Goal: Task Accomplishment & Management: Complete application form

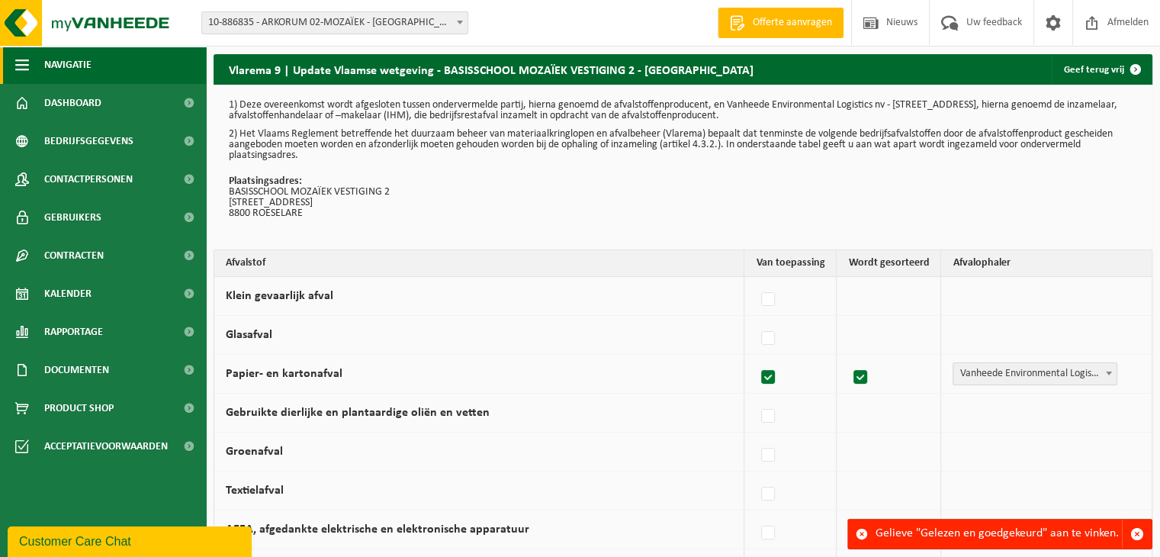
click at [27, 58] on span "button" at bounding box center [22, 65] width 14 height 38
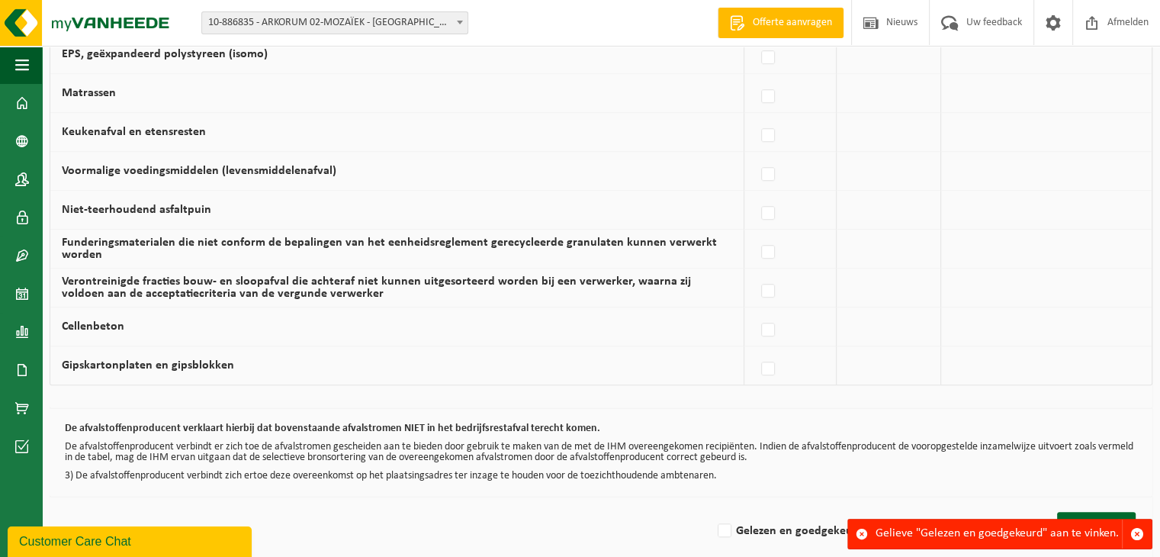
scroll to position [1021, 0]
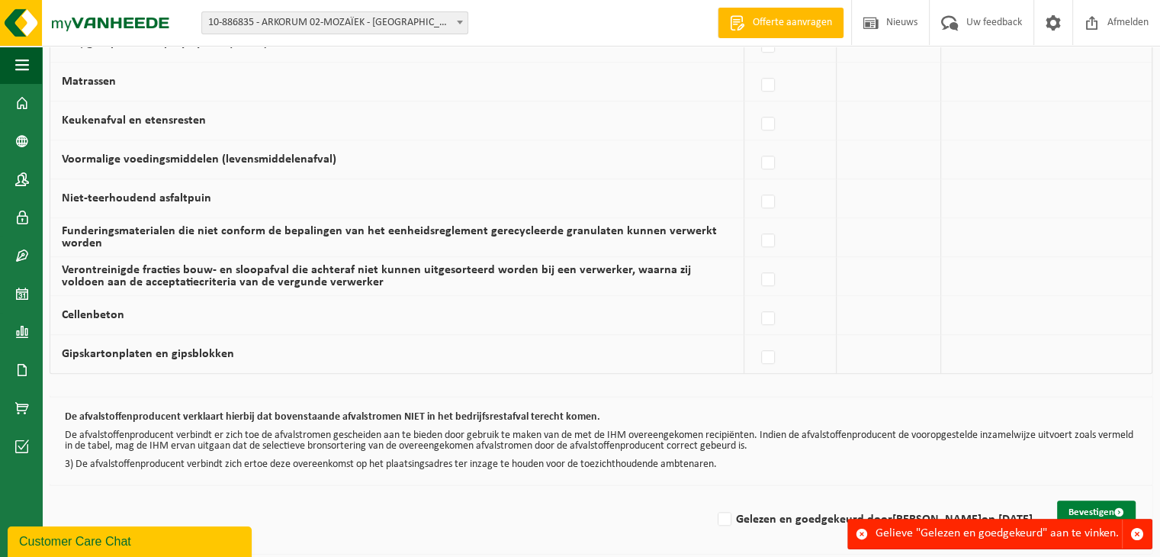
click at [1095, 507] on button "Bevestigen" at bounding box center [1096, 512] width 79 height 24
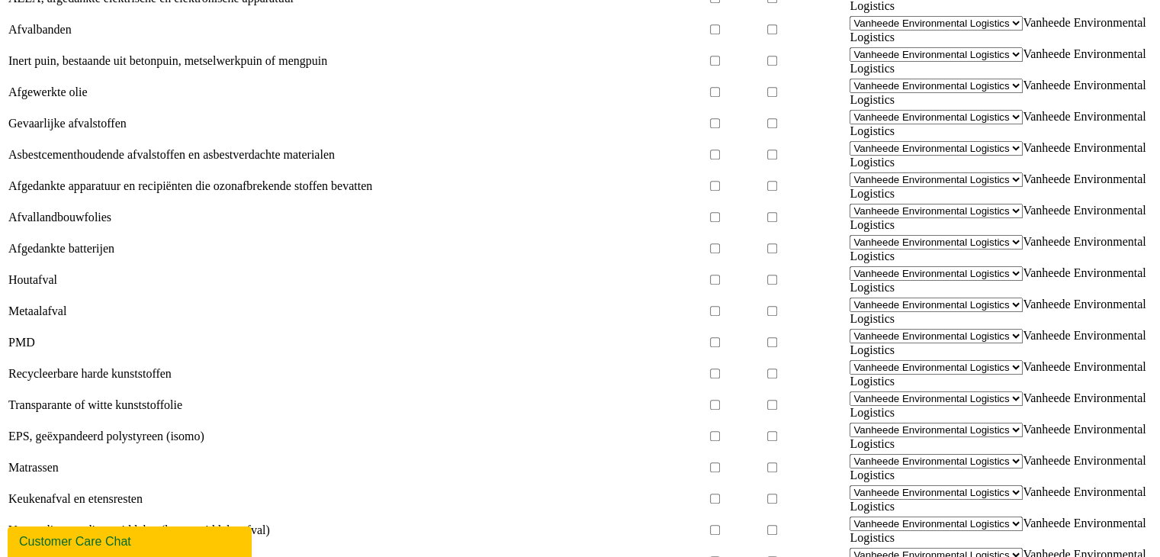
scroll to position [1021, 0]
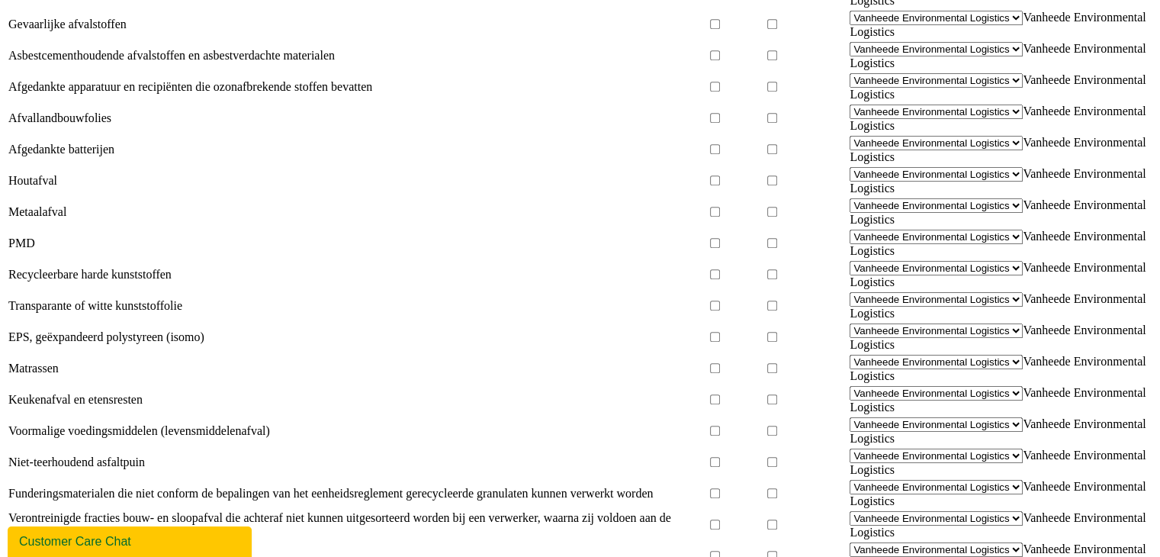
checkbox input "true"
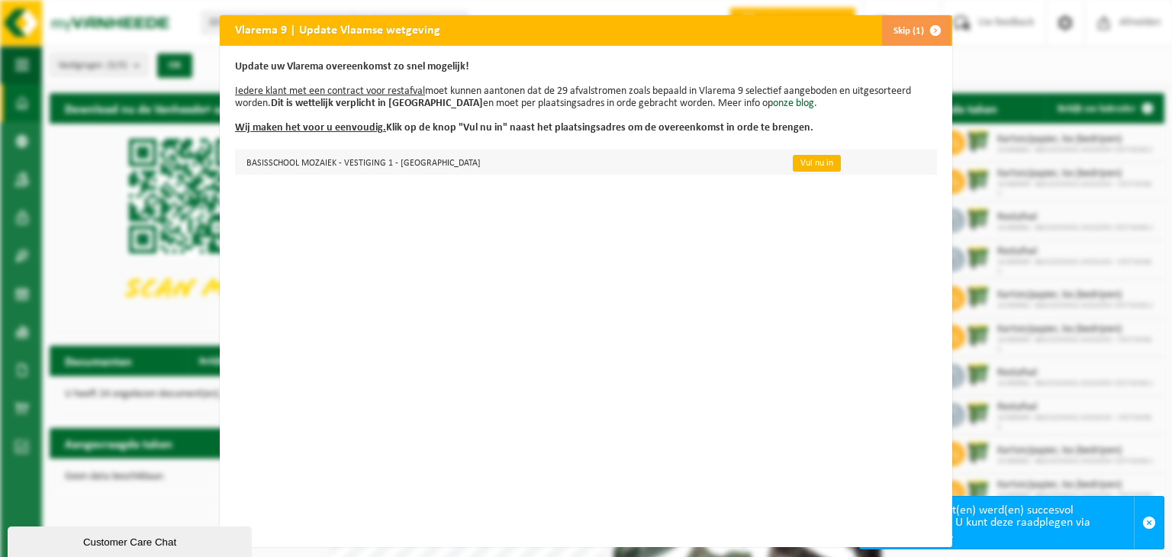
click at [793, 163] on link "Vul nu in" at bounding box center [817, 163] width 48 height 17
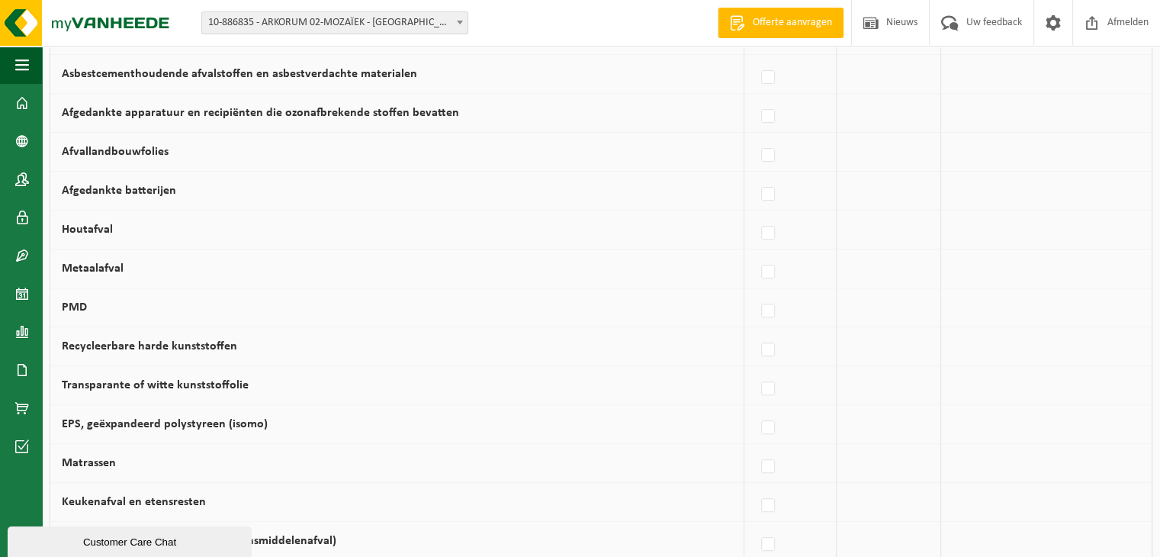
scroll to position [1021, 0]
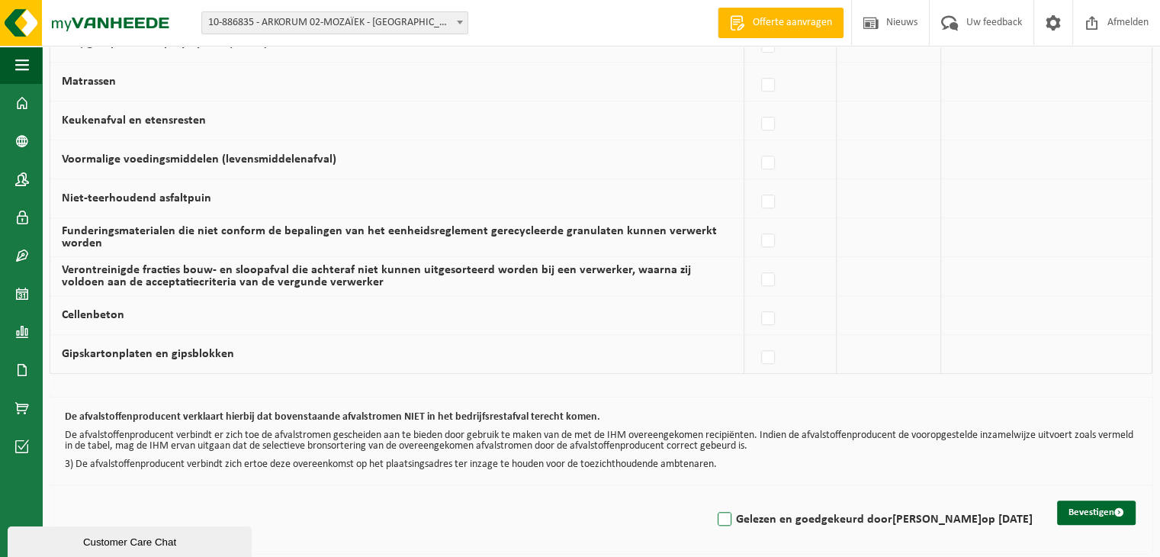
click at [720, 513] on label "Gelezen en goedgekeurd door NIKO VERBEKE op 05/09/25" at bounding box center [874, 519] width 318 height 23
click at [713, 500] on input "Gelezen en goedgekeurd door NIKO VERBEKE op 05/09/25" at bounding box center [712, 500] width 1 height 1
checkbox input "true"
click at [1075, 515] on button "Bevestigen" at bounding box center [1096, 512] width 79 height 24
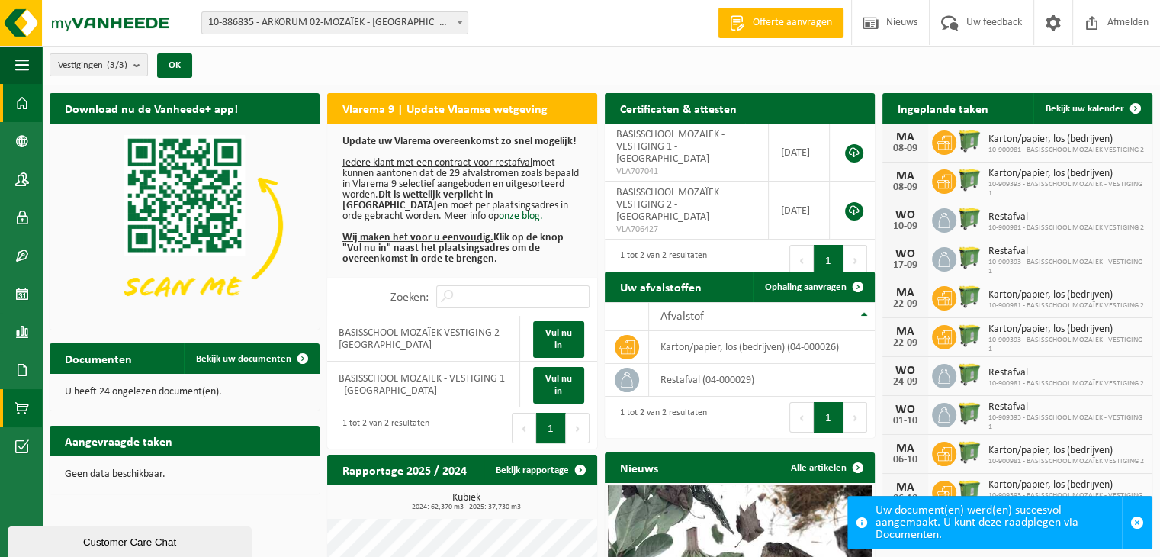
click at [18, 409] on span at bounding box center [22, 408] width 14 height 38
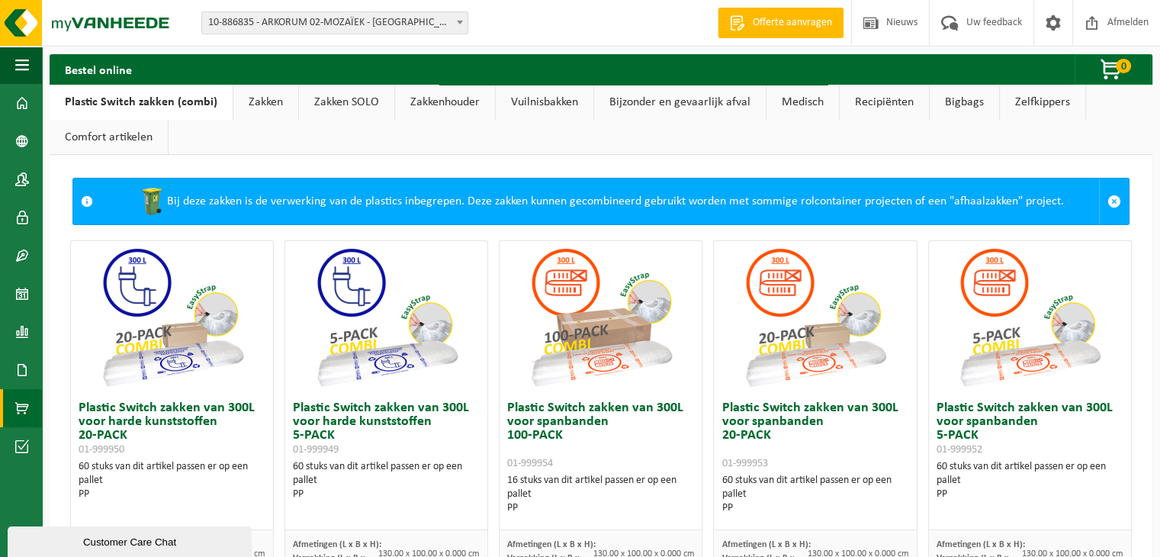
click at [528, 98] on link "Vuilnisbakken" at bounding box center [545, 102] width 98 height 35
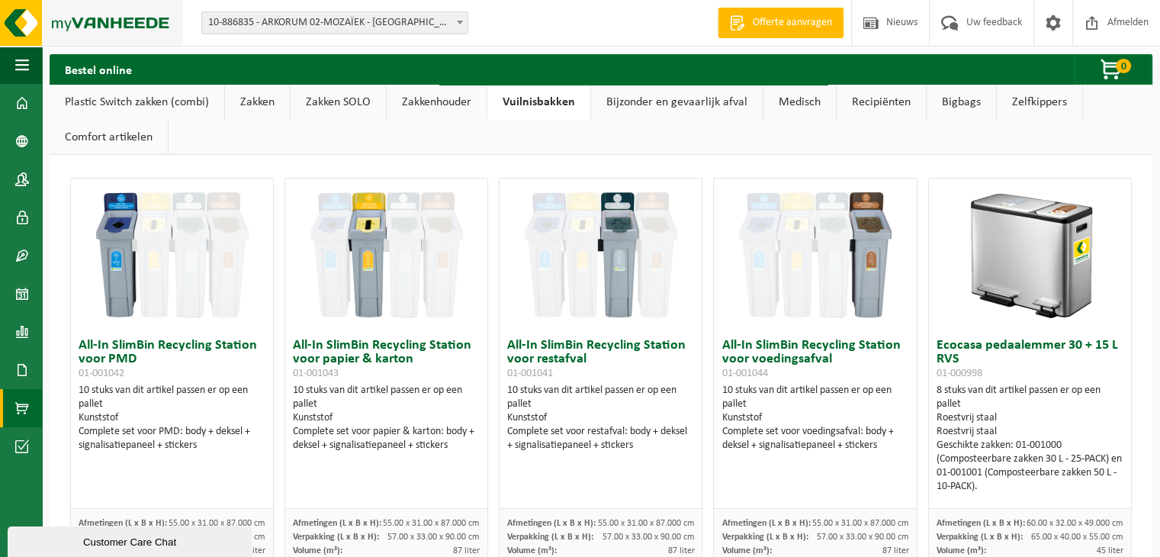
click at [142, 28] on img at bounding box center [91, 23] width 183 height 46
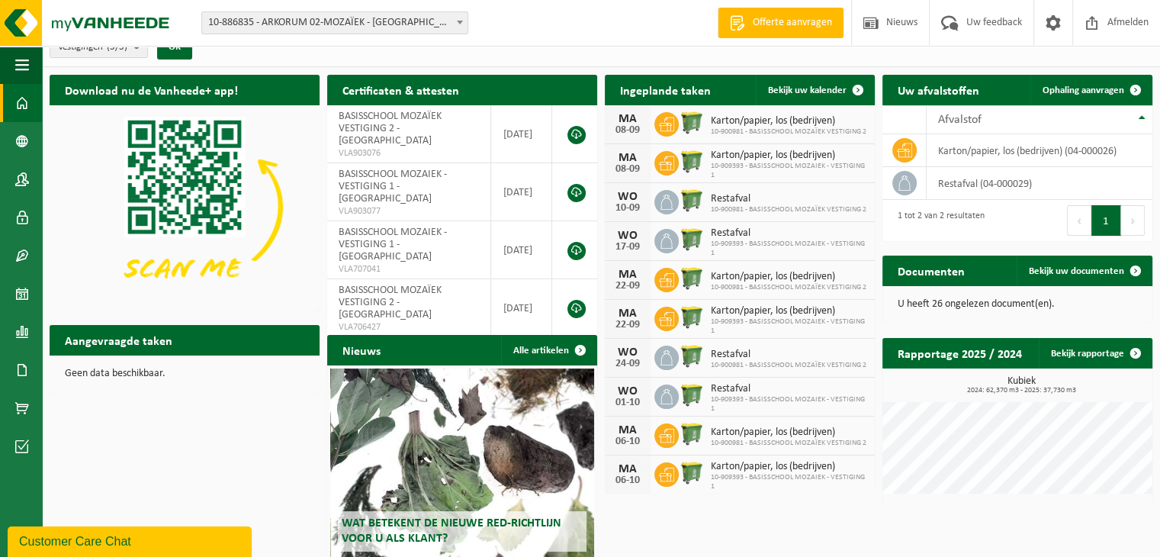
scroll to position [19, 0]
